Goal: Information Seeking & Learning: Learn about a topic

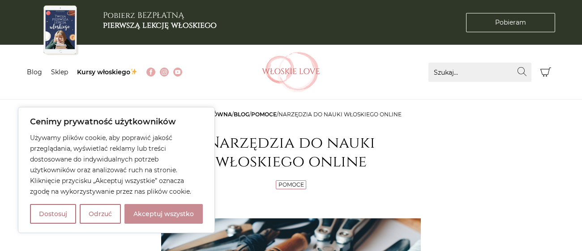
click at [188, 214] on button "Akceptuj wszystko" at bounding box center [164, 214] width 78 height 20
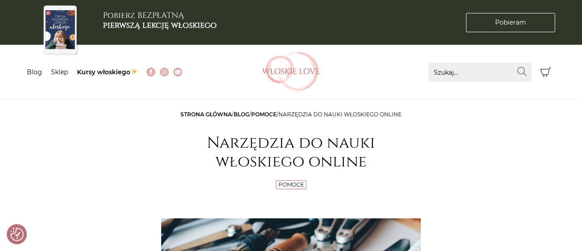
checkbox input "true"
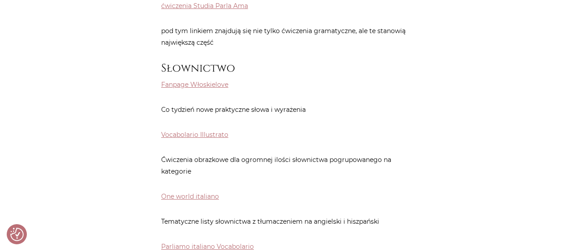
scroll to position [868, 0]
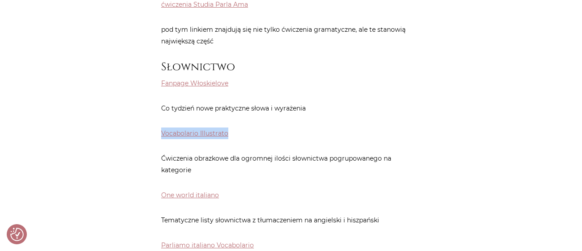
click at [250, 78] on p "Fanpage Włoskielove" at bounding box center [291, 84] width 260 height 12
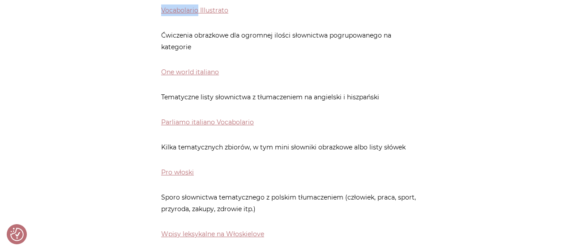
scroll to position [993, 0]
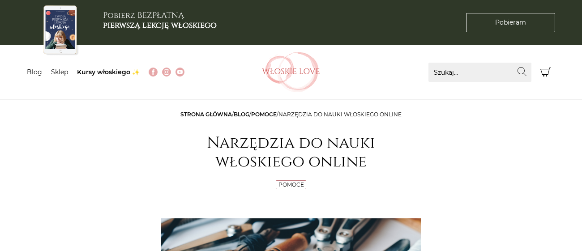
scroll to position [1012, 0]
